Goal: Information Seeking & Learning: Learn about a topic

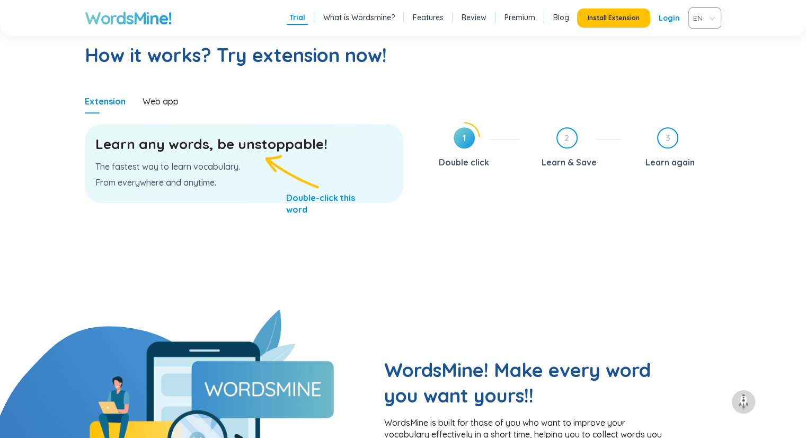
scroll to position [550, 0]
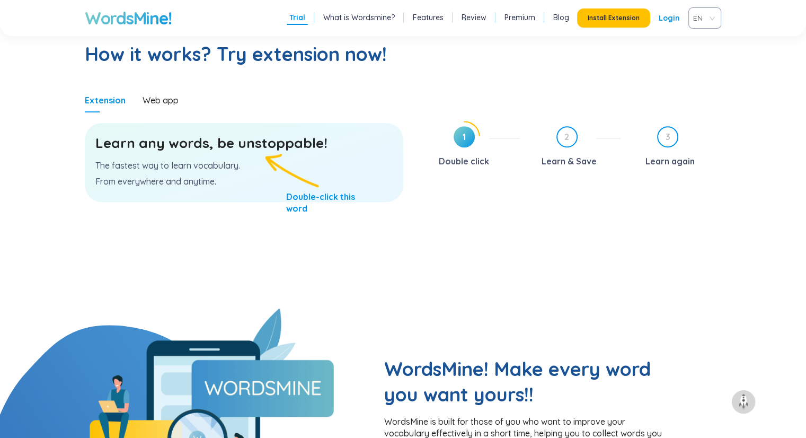
click at [216, 160] on p "The fastest way to learn vocabulary." at bounding box center [243, 166] width 297 height 12
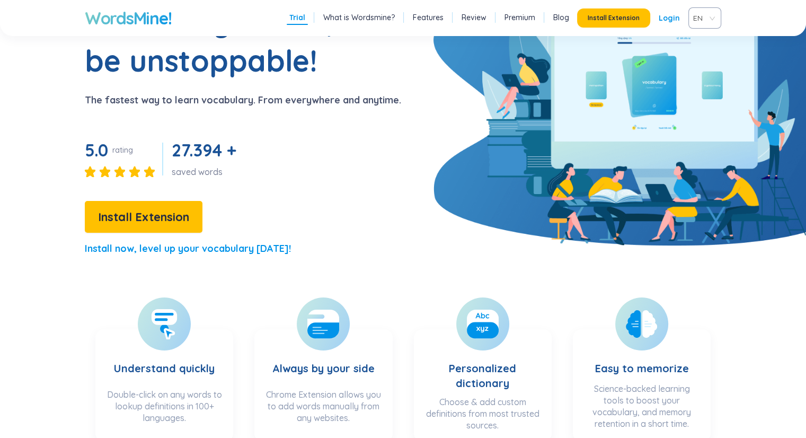
scroll to position [94, 0]
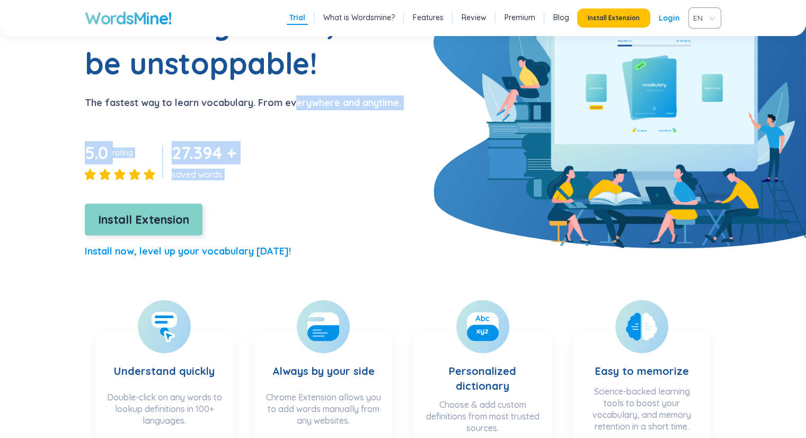
drag, startPoint x: 296, startPoint y: 158, endPoint x: 174, endPoint y: 218, distance: 135.8
click at [174, 218] on div "Learn any words, be unstoppable! The fastest way to learn vocabulary. From ever…" at bounding box center [200, 136] width 401 height 264
click at [174, 218] on span "Install Extension" at bounding box center [143, 219] width 91 height 19
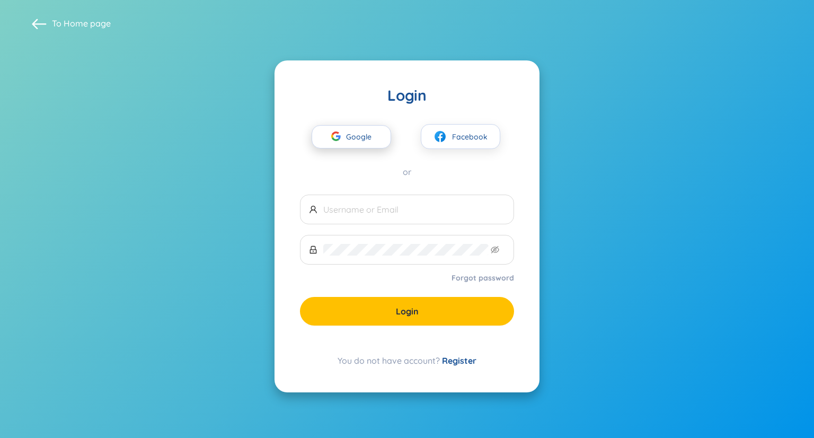
click at [365, 139] on span "Google" at bounding box center [361, 137] width 31 height 22
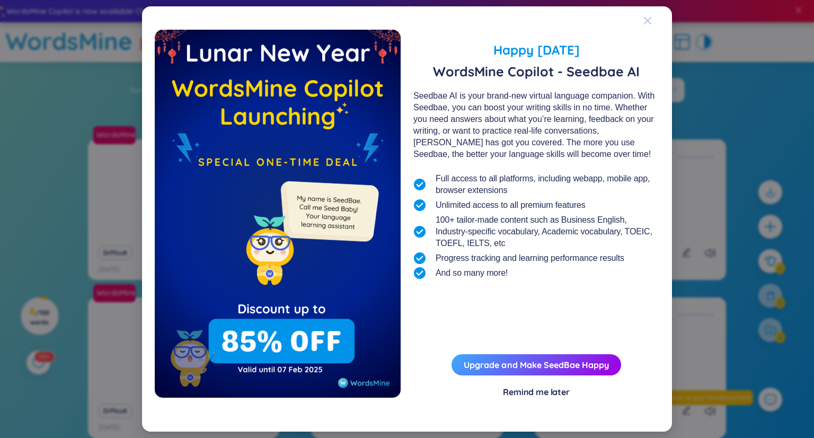
click at [649, 20] on icon "Close" at bounding box center [647, 20] width 7 height 7
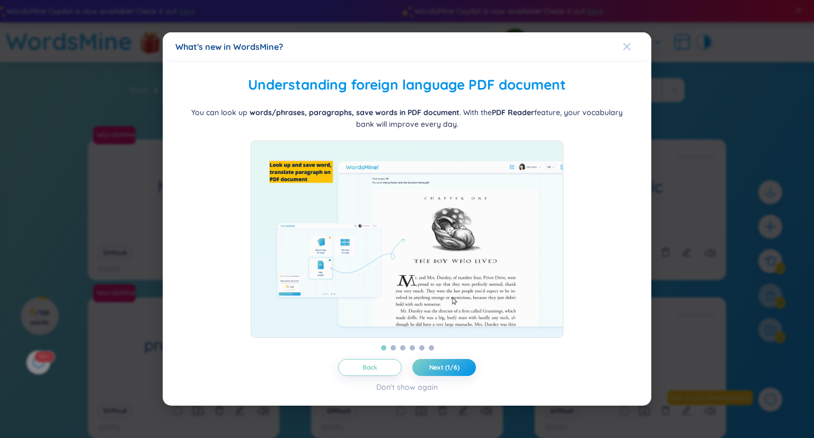
click at [627, 42] on icon "Close" at bounding box center [627, 46] width 8 height 8
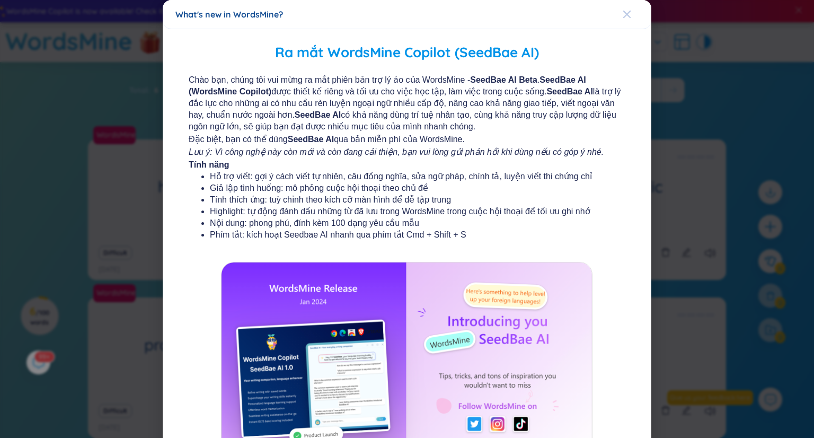
click at [623, 12] on icon "Close" at bounding box center [627, 14] width 8 height 8
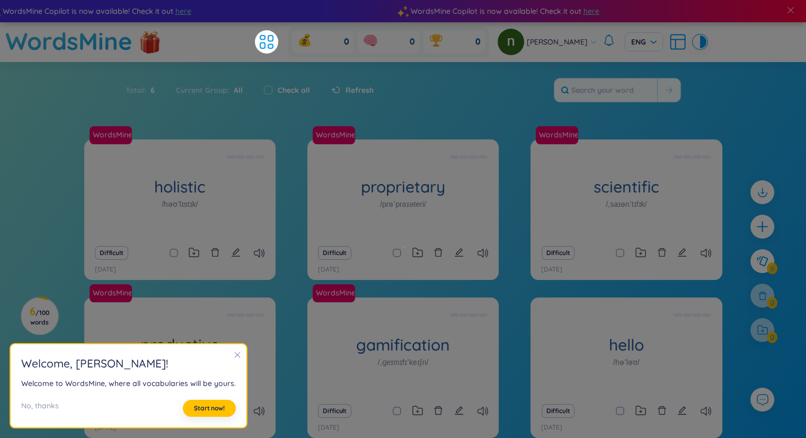
click at [237, 349] on section "Welcome , [PERSON_NAME] ! Welcome to WordsMine, where all vocabularies will be …" at bounding box center [129, 386] width 236 height 84
click at [200, 404] on span "Start now!" at bounding box center [209, 408] width 31 height 8
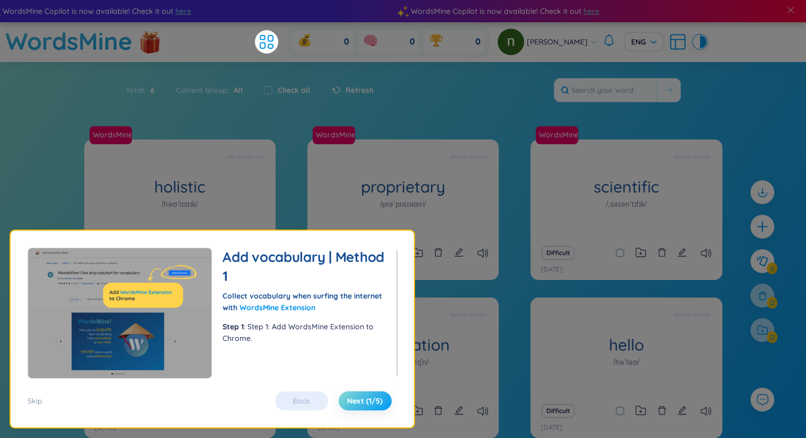
click at [358, 399] on span "Next (1/5)" at bounding box center [365, 400] width 36 height 11
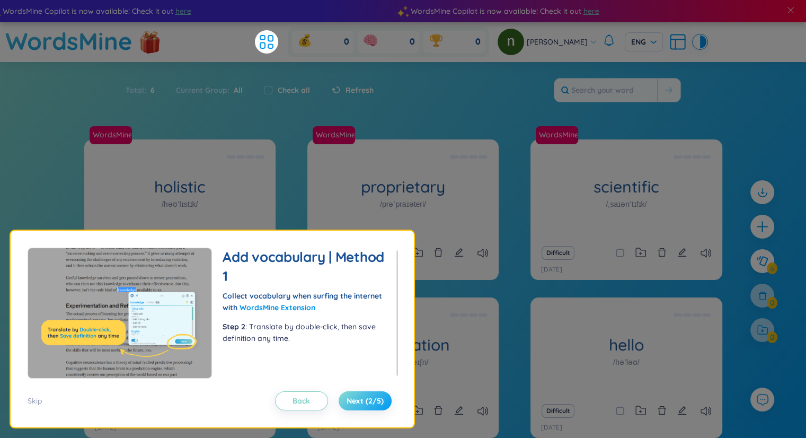
click at [358, 399] on span "Next (2/5)" at bounding box center [365, 400] width 37 height 11
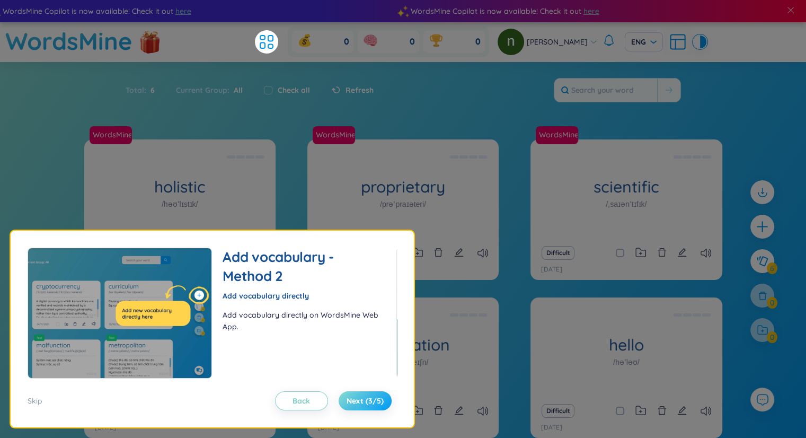
click at [358, 399] on span "Next (3/5)" at bounding box center [365, 400] width 37 height 11
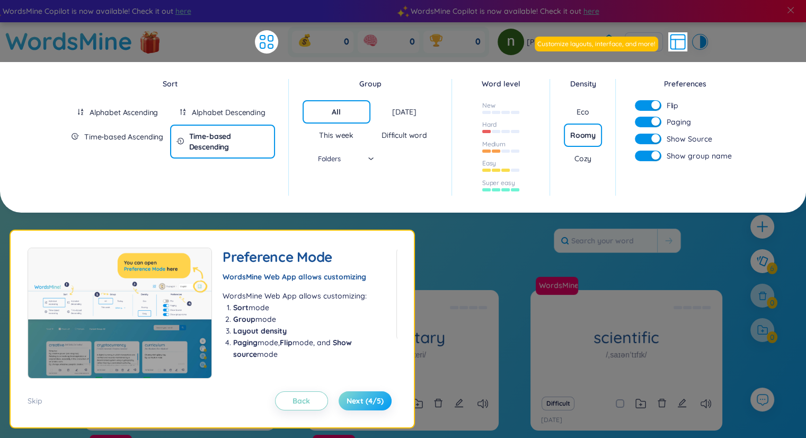
click at [358, 399] on span "Next (4/5)" at bounding box center [365, 400] width 37 height 11
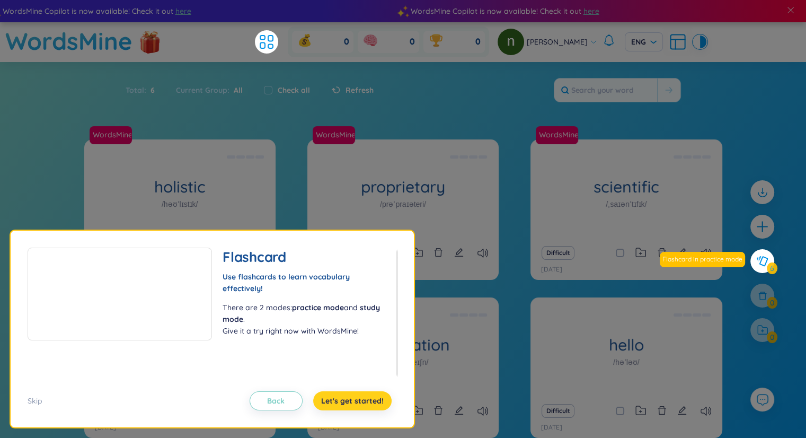
click at [358, 399] on span "Let's get started!" at bounding box center [352, 400] width 63 height 11
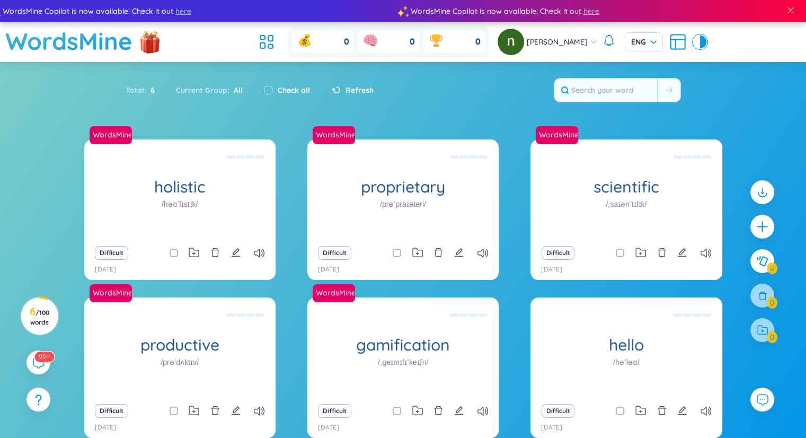
scroll to position [55, 0]
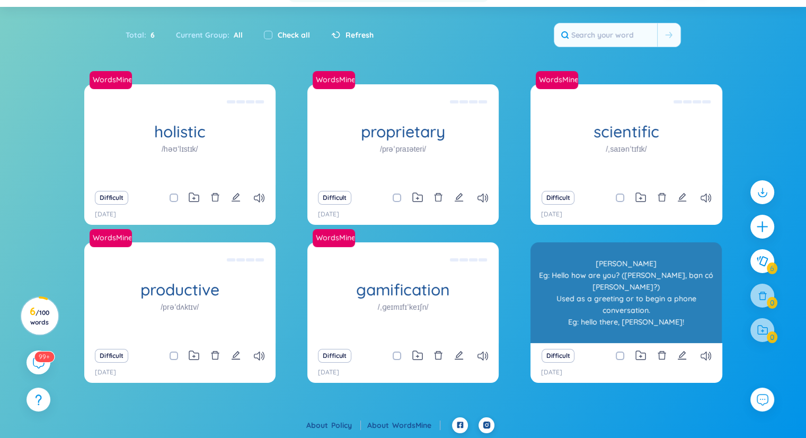
click at [615, 321] on div "hello /həˈləʊ/" at bounding box center [626, 292] width 191 height 101
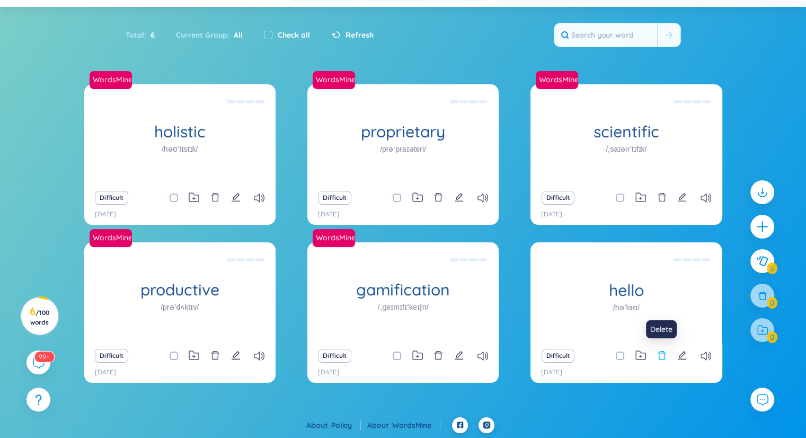
click at [660, 355] on icon "delete" at bounding box center [662, 355] width 10 height 10
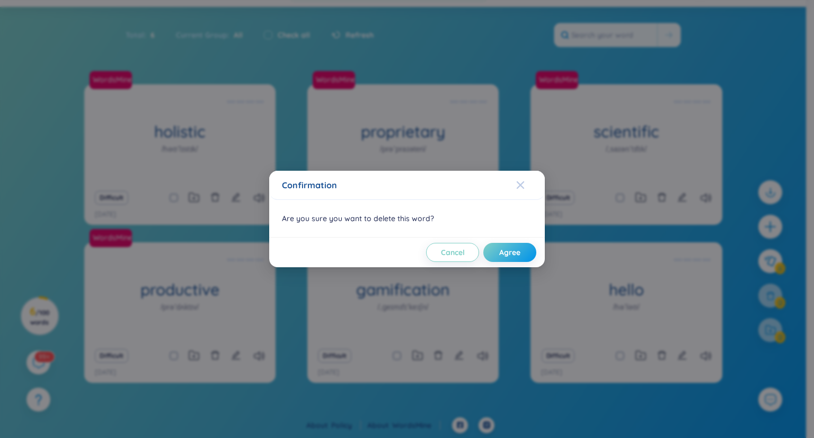
click at [518, 182] on icon "Close" at bounding box center [520, 184] width 7 height 7
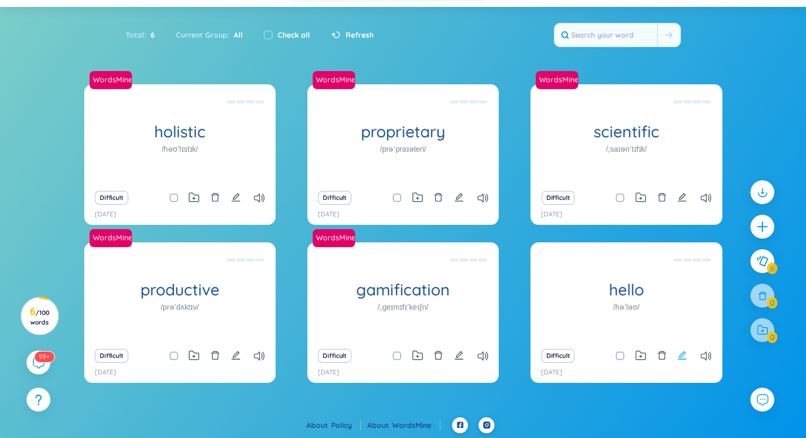
click at [680, 352] on icon "edit" at bounding box center [682, 355] width 10 height 10
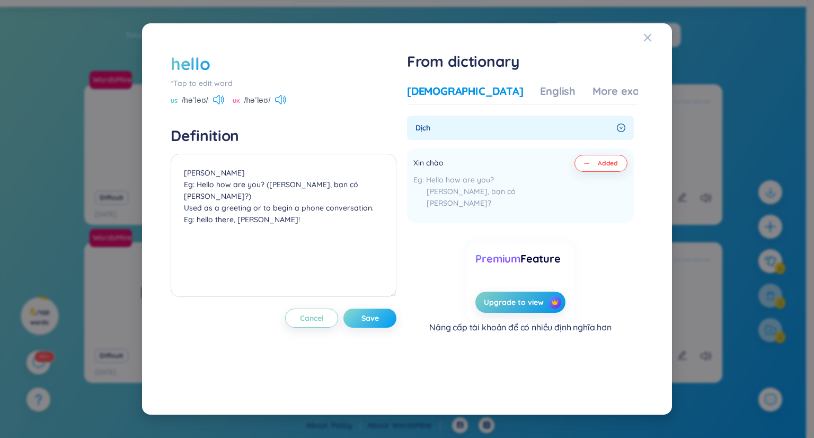
click at [371, 316] on span "Save" at bounding box center [369, 318] width 17 height 11
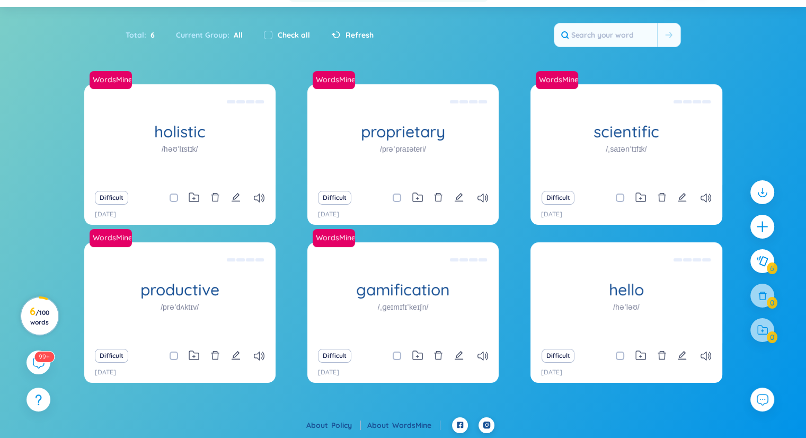
click at [49, 315] on h3 "6 / 100 words" at bounding box center [40, 316] width 24 height 19
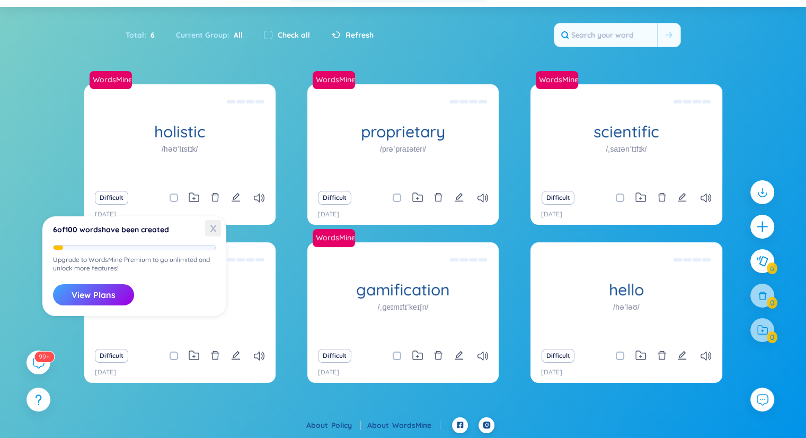
click at [212, 225] on span "X" at bounding box center [213, 228] width 16 height 16
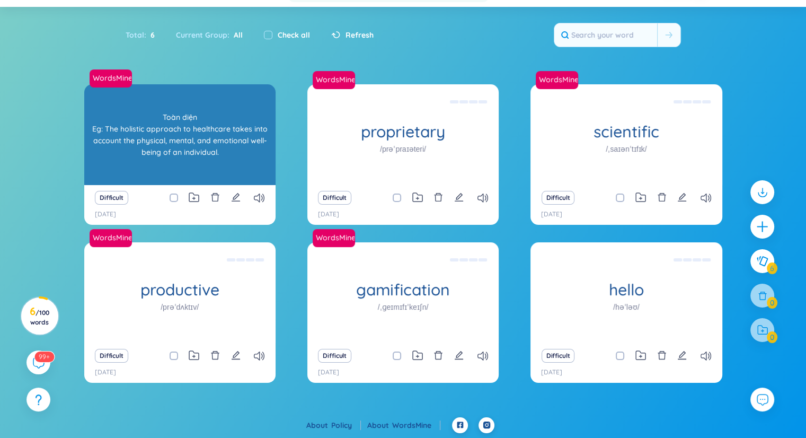
click at [200, 152] on div "Toàn diện Eg: The holistic approach to healthcare takes into account the physic…" at bounding box center [180, 134] width 181 height 95
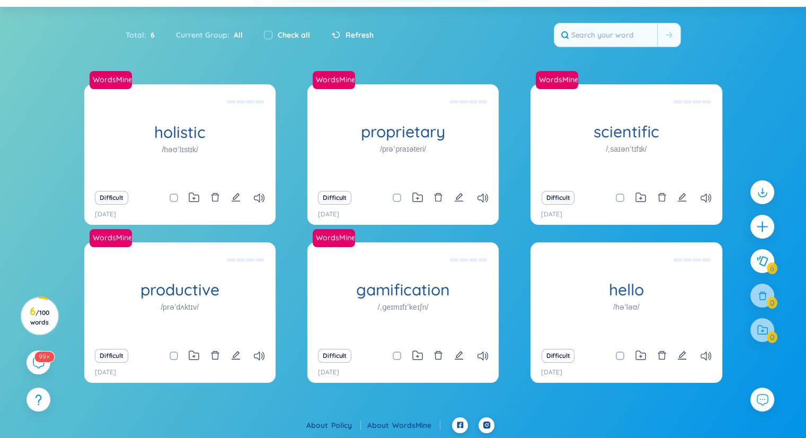
click at [395, 355] on span at bounding box center [397, 355] width 8 height 8
click at [398, 355] on input "checkbox" at bounding box center [402, 355] width 8 height 8
click at [395, 355] on span at bounding box center [397, 355] width 8 height 8
click at [398, 355] on input "checkbox" at bounding box center [402, 355] width 8 height 8
click at [395, 355] on span at bounding box center [397, 355] width 8 height 8
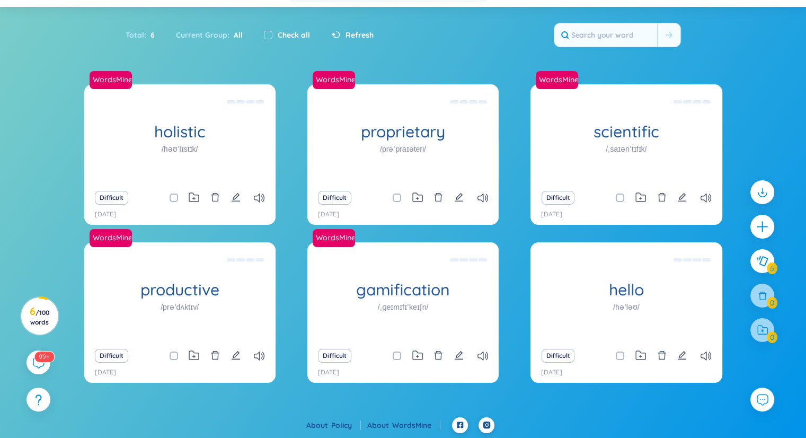
click at [398, 355] on input "checkbox" at bounding box center [402, 355] width 8 height 8
click at [395, 355] on span at bounding box center [397, 355] width 8 height 8
click at [398, 355] on input "checkbox" at bounding box center [402, 355] width 8 height 8
checkbox input "false"
click at [617, 352] on span at bounding box center [620, 355] width 8 height 8
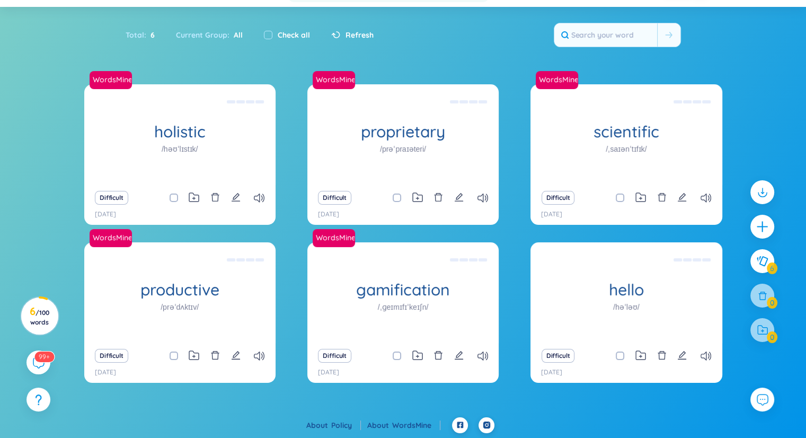
click at [621, 352] on input "checkbox" at bounding box center [625, 355] width 8 height 8
checkbox input "true"
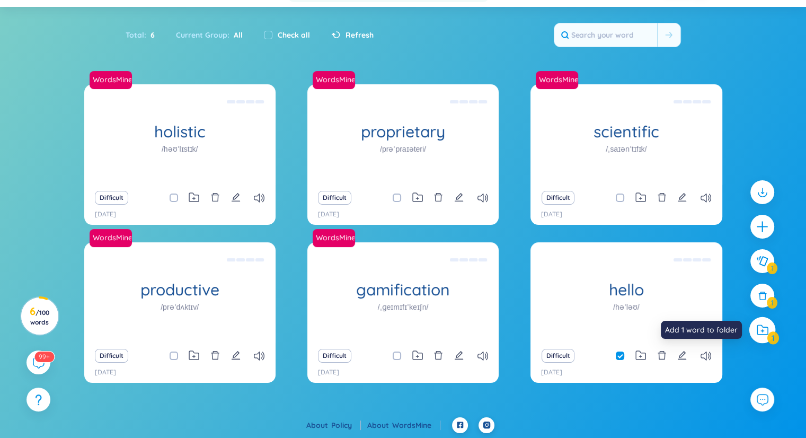
click at [760, 331] on icon at bounding box center [763, 329] width 12 height 11
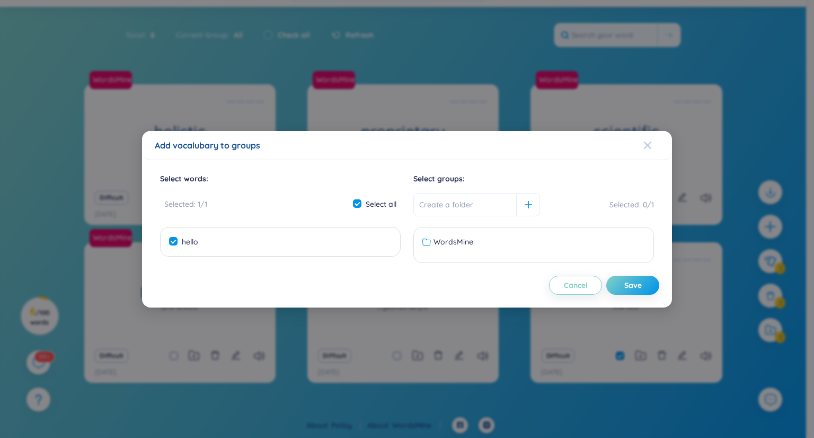
click at [647, 155] on div "Close" at bounding box center [647, 145] width 8 height 29
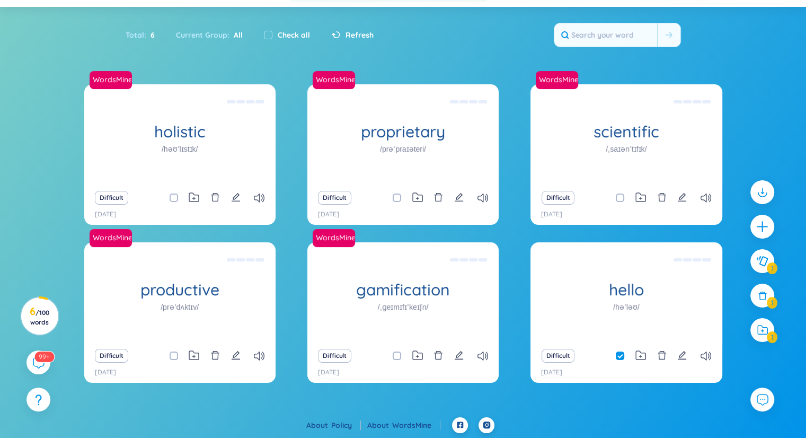
click at [622, 195] on input "checkbox" at bounding box center [625, 197] width 8 height 8
click at [763, 324] on icon at bounding box center [763, 329] width 12 height 11
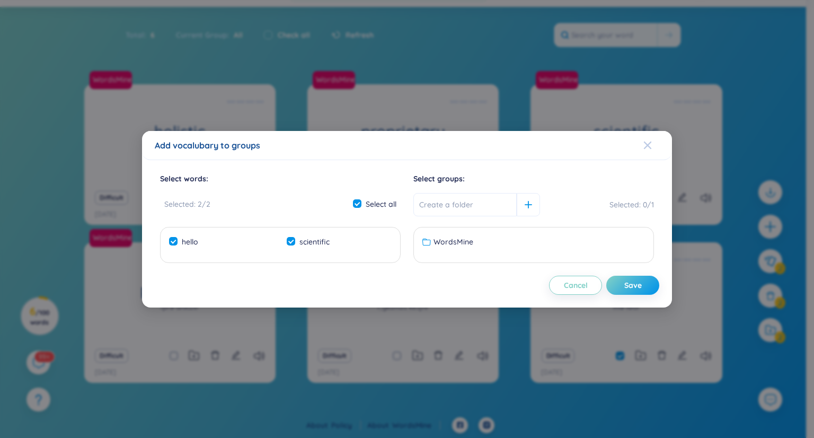
click at [648, 134] on div "Close" at bounding box center [647, 145] width 8 height 29
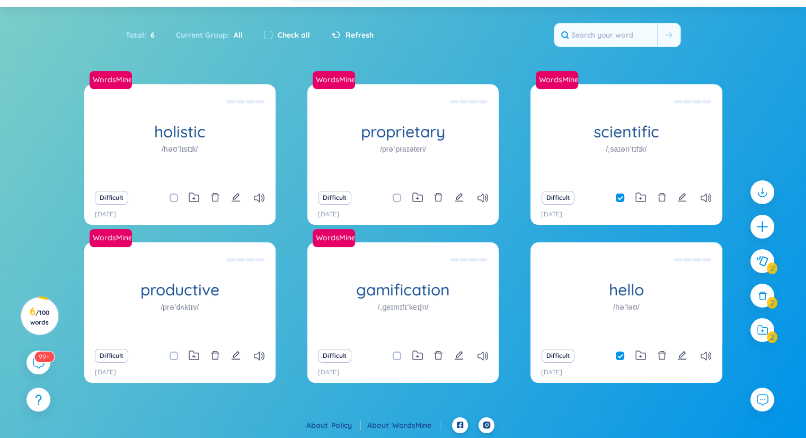
click at [620, 196] on span at bounding box center [620, 197] width 8 height 8
click at [621, 196] on input "checkbox" at bounding box center [625, 197] width 8 height 8
checkbox input "false"
click at [708, 197] on icon at bounding box center [706, 197] width 11 height 9
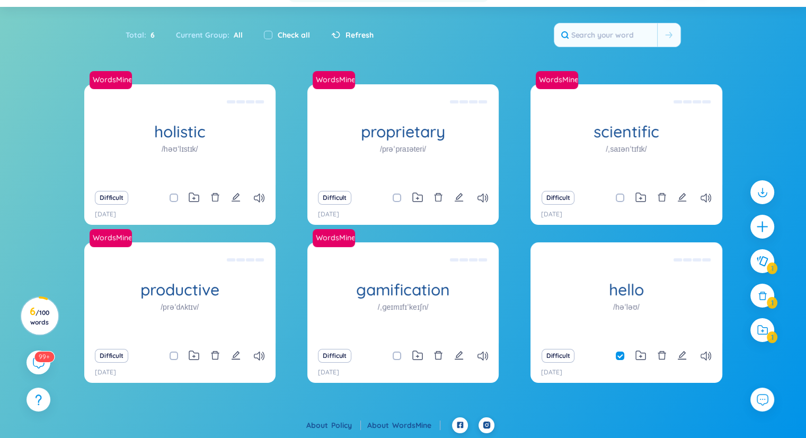
click at [700, 195] on div "Difficult" at bounding box center [626, 197] width 181 height 15
click at [704, 195] on icon at bounding box center [706, 197] width 11 height 9
